Goal: Information Seeking & Learning: Find specific fact

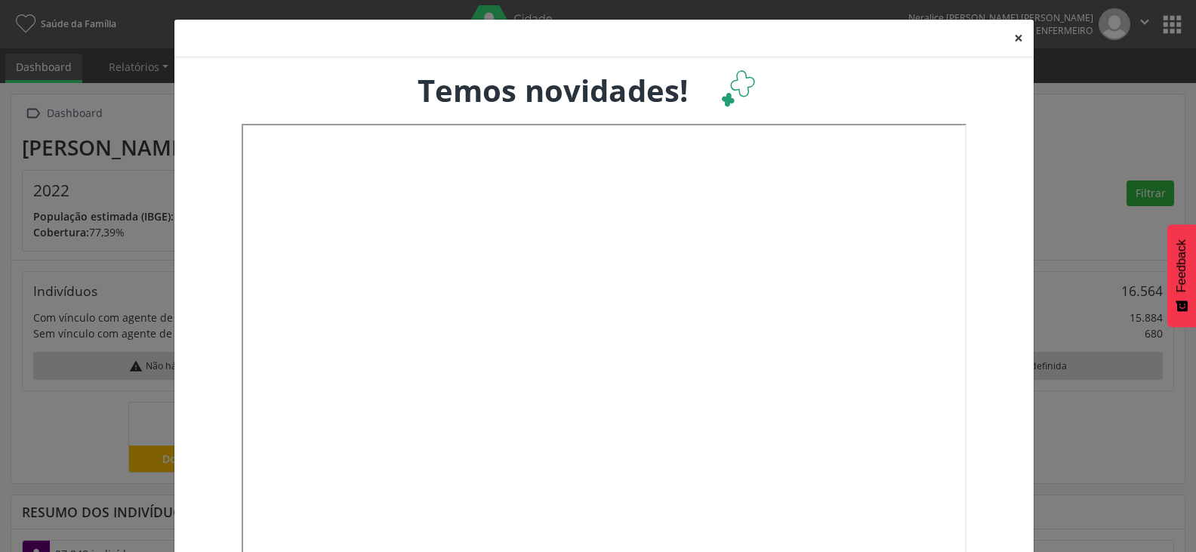
click at [1012, 33] on button "×" at bounding box center [1018, 38] width 30 height 37
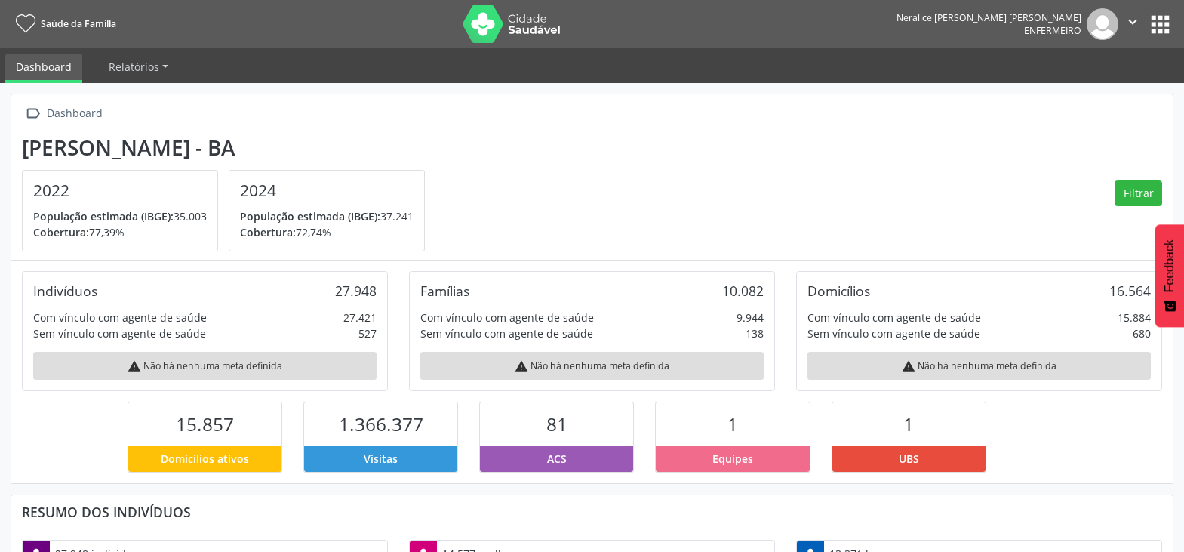
click at [1156, 30] on button "apps" at bounding box center [1160, 24] width 26 height 26
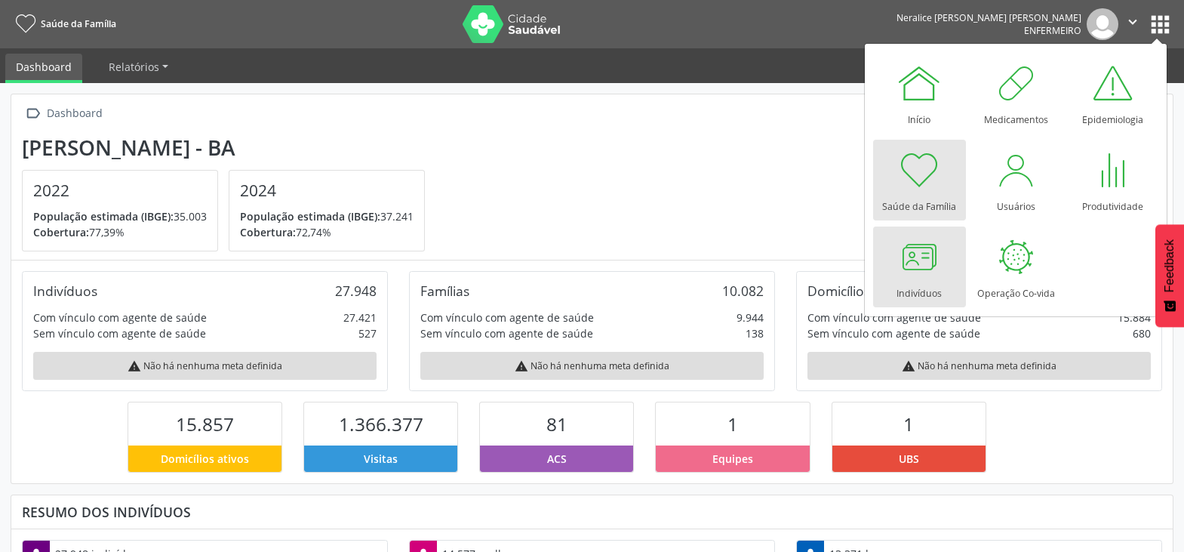
click at [937, 270] on div at bounding box center [919, 256] width 45 height 45
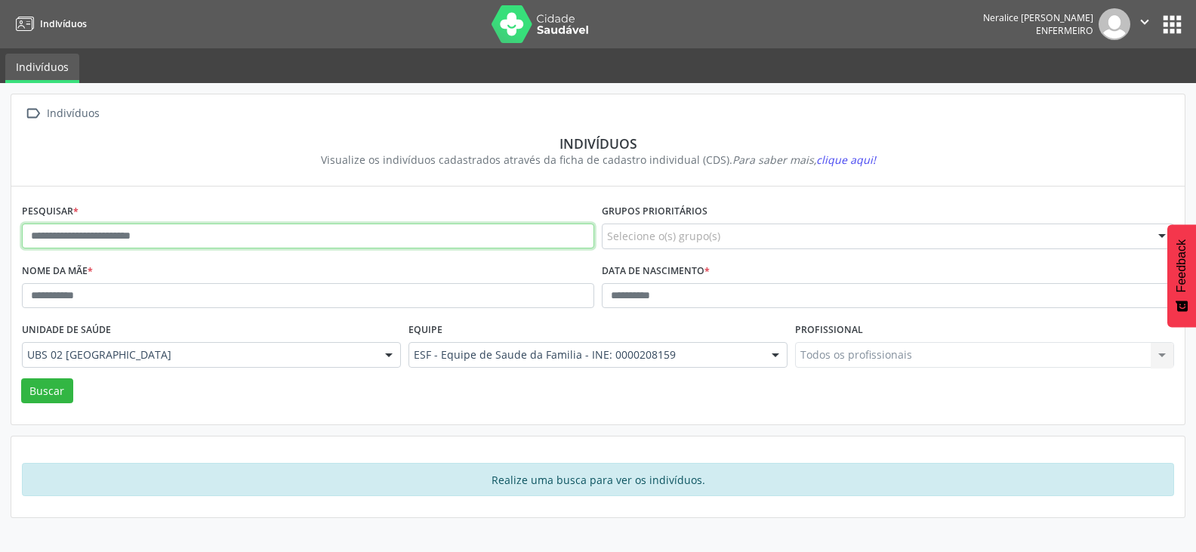
click at [146, 232] on input "text" at bounding box center [308, 236] width 572 height 26
type input "**********"
click at [21, 378] on button "Buscar" at bounding box center [47, 391] width 52 height 26
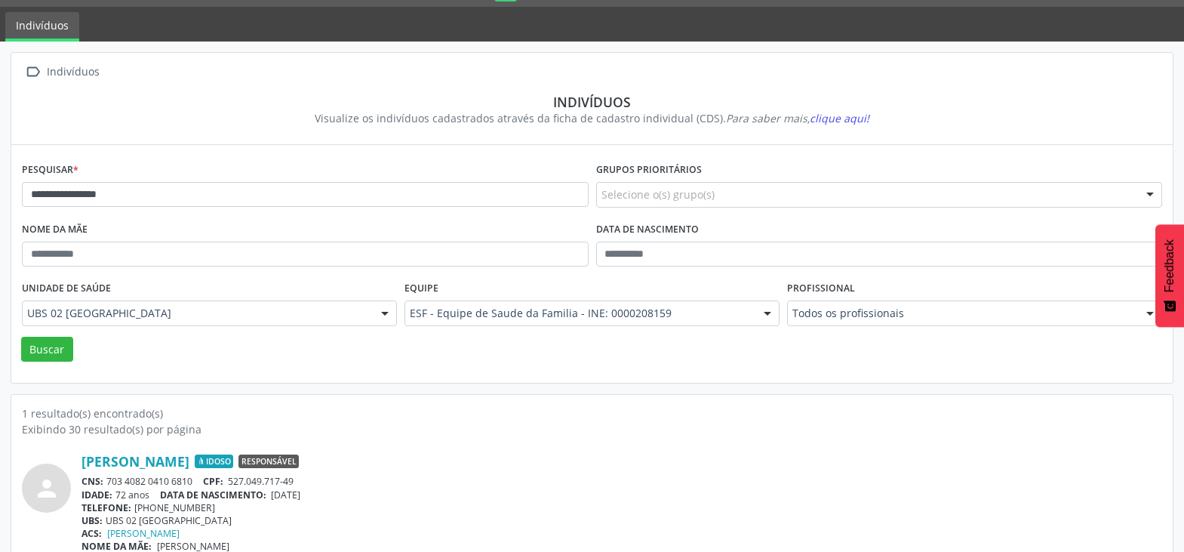
scroll to position [64, 0]
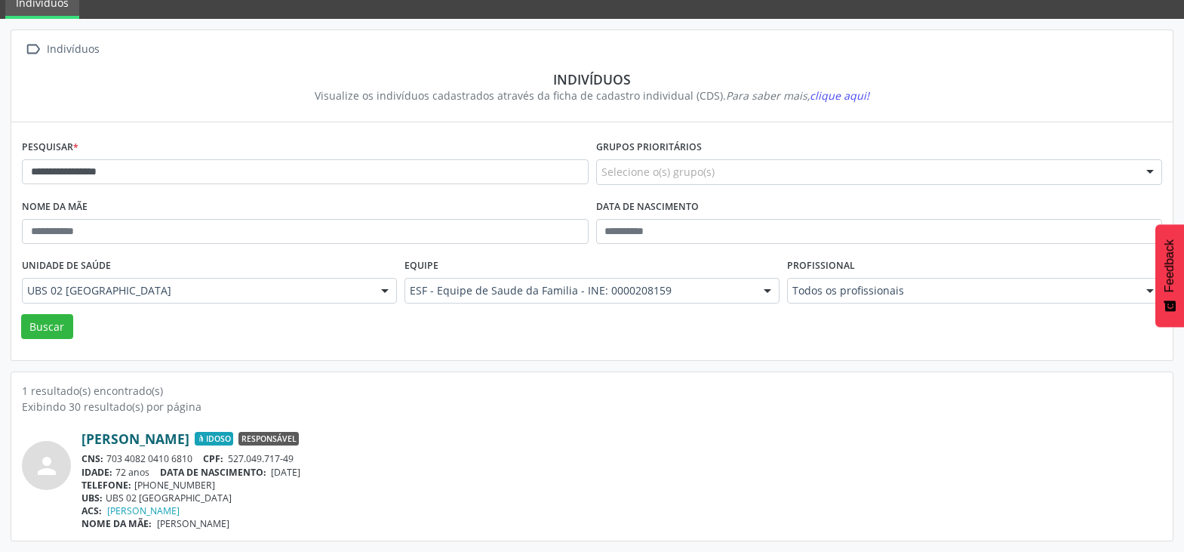
click at [189, 439] on link "Mauro de Oliveira Fereguetti" at bounding box center [136, 438] width 108 height 17
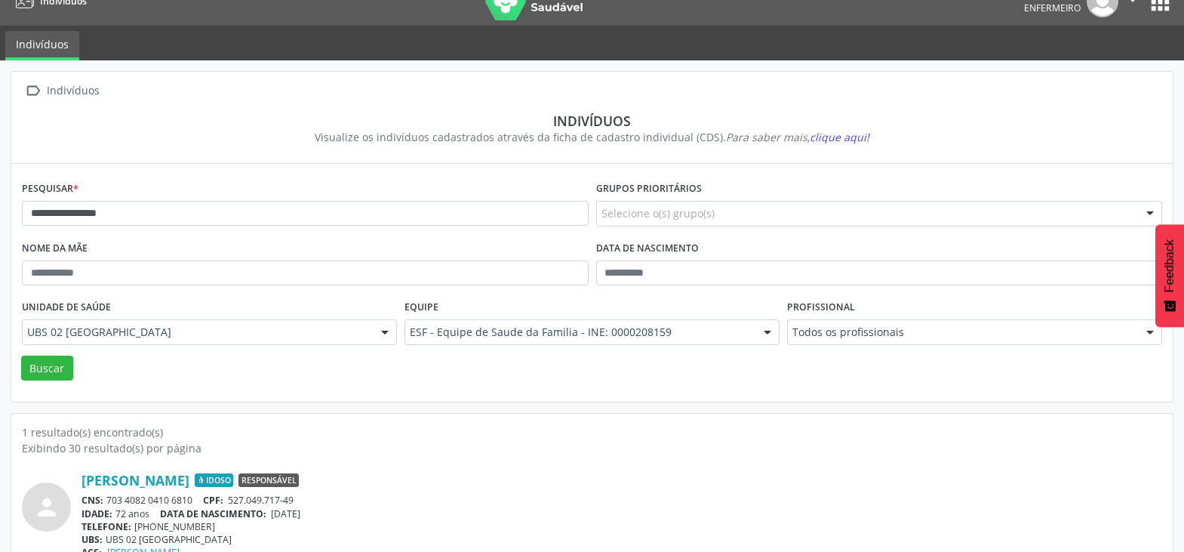
scroll to position [0, 0]
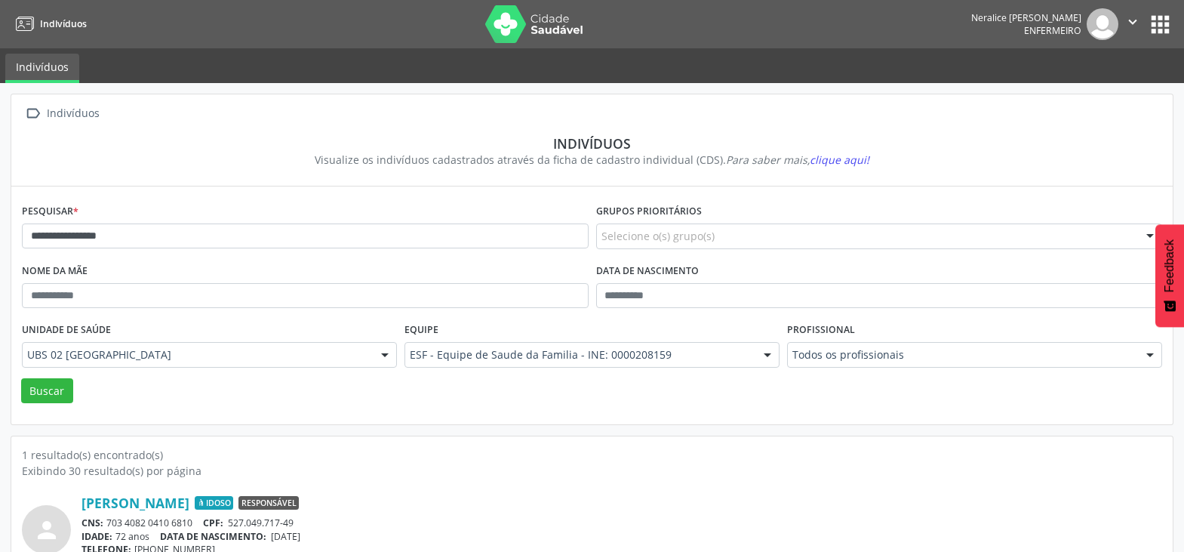
click at [42, 18] on span "Indivíduos" at bounding box center [63, 23] width 47 height 13
click at [1156, 21] on button "apps" at bounding box center [1160, 24] width 26 height 26
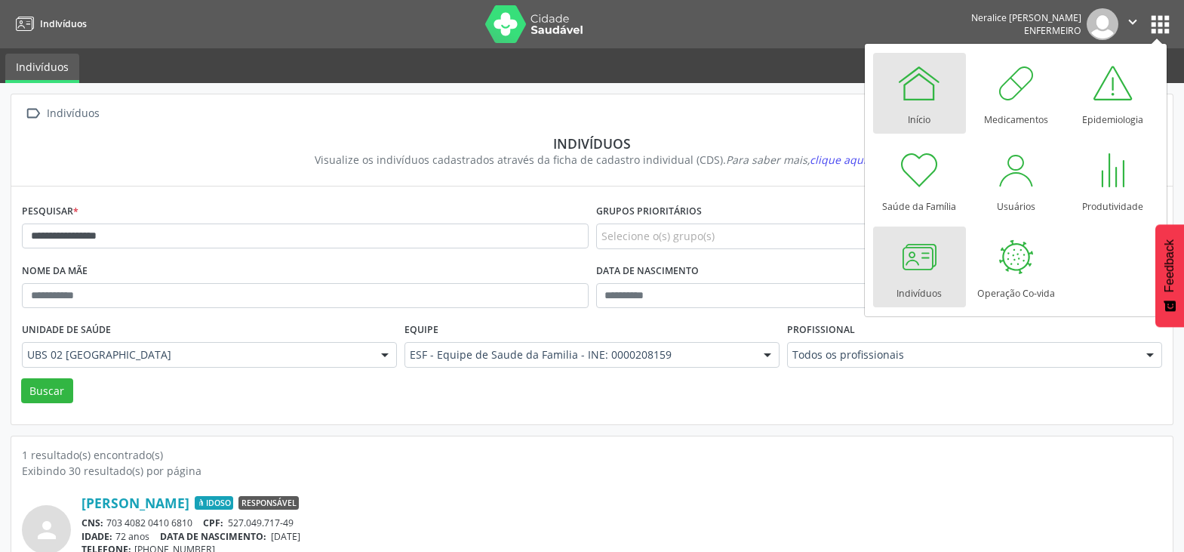
click at [927, 82] on div at bounding box center [919, 82] width 45 height 45
